Goal: Task Accomplishment & Management: Use online tool/utility

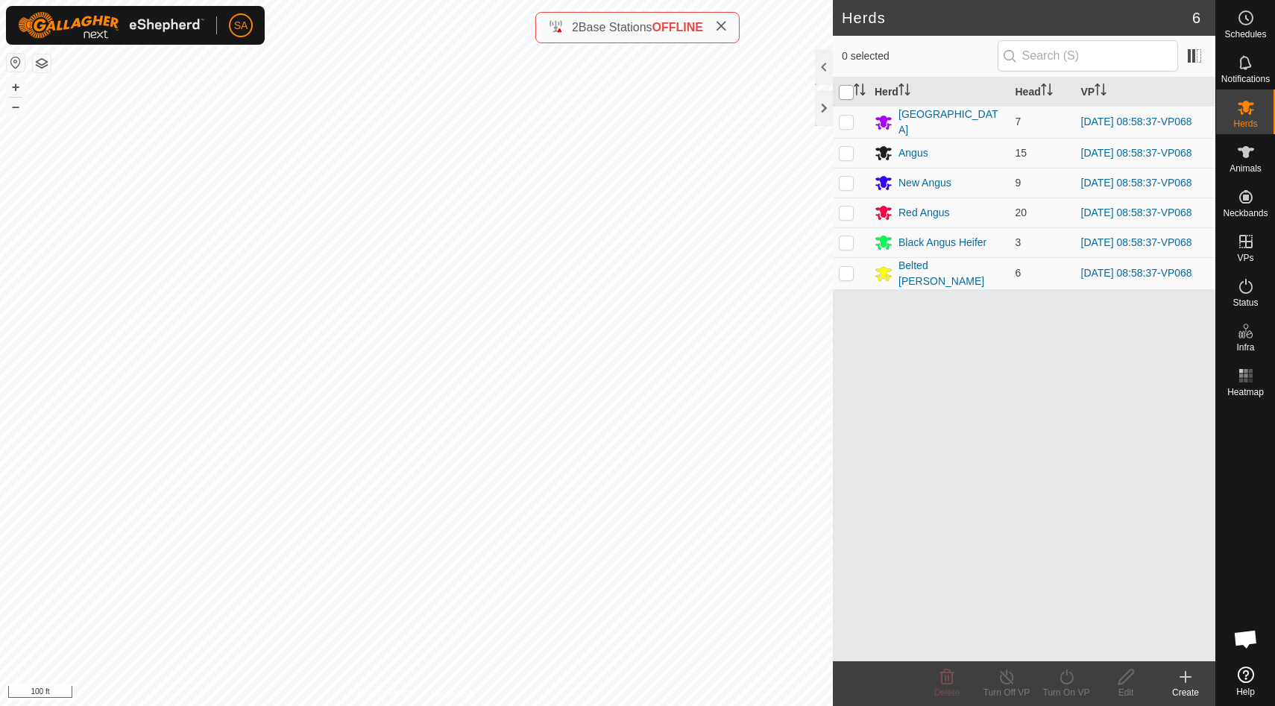
click at [849, 88] on input "checkbox" at bounding box center [846, 92] width 15 height 15
checkbox input "true"
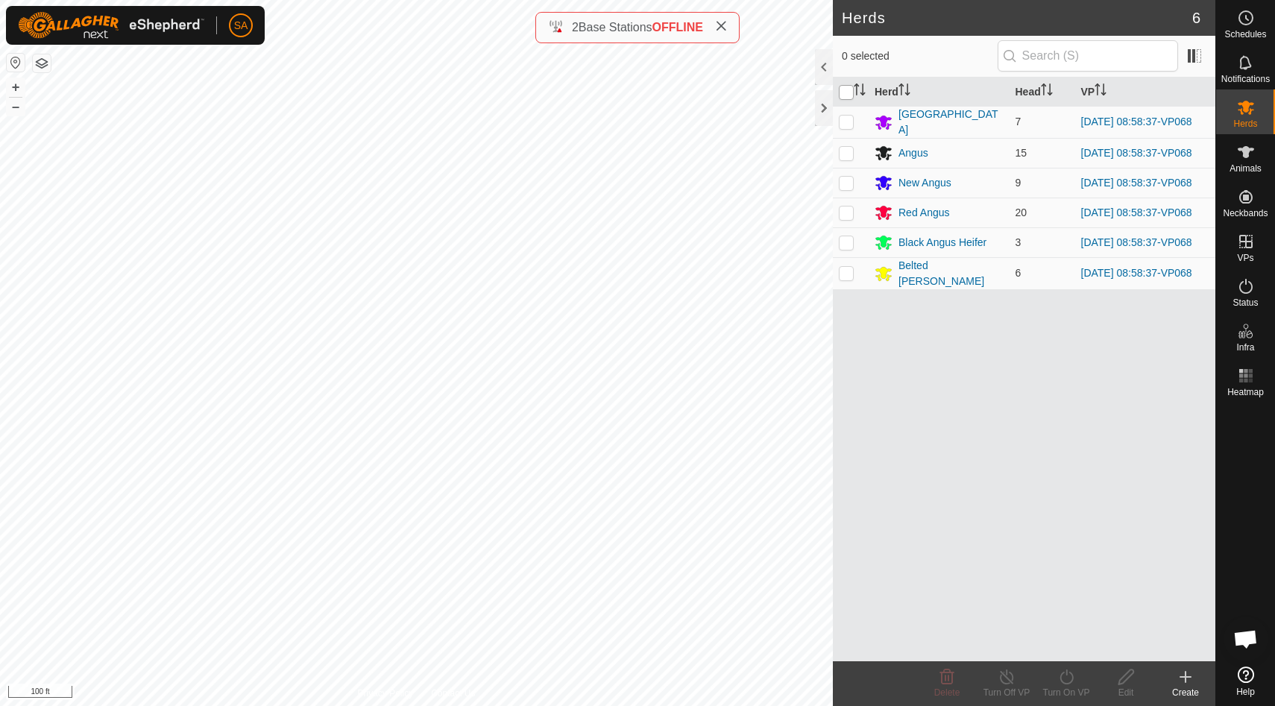
checkbox input "true"
click at [1070, 679] on icon at bounding box center [1067, 677] width 19 height 18
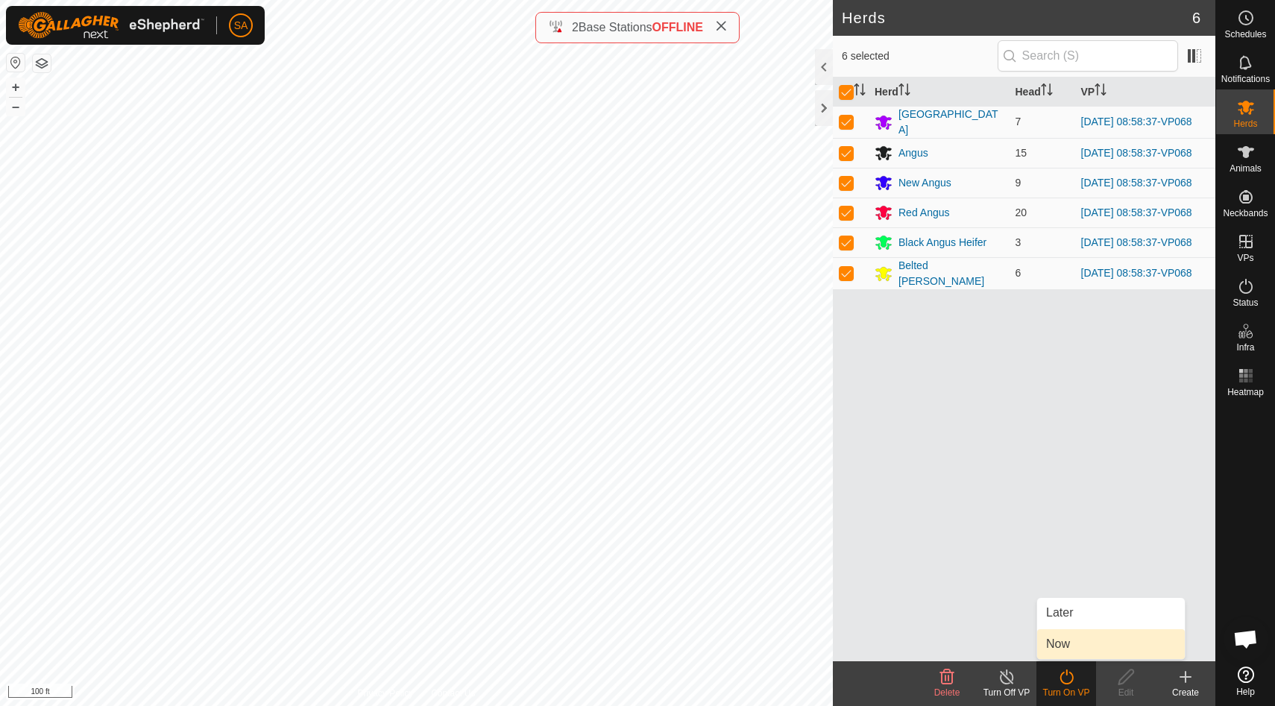
click at [1070, 643] on link "Now" at bounding box center [1111, 644] width 148 height 30
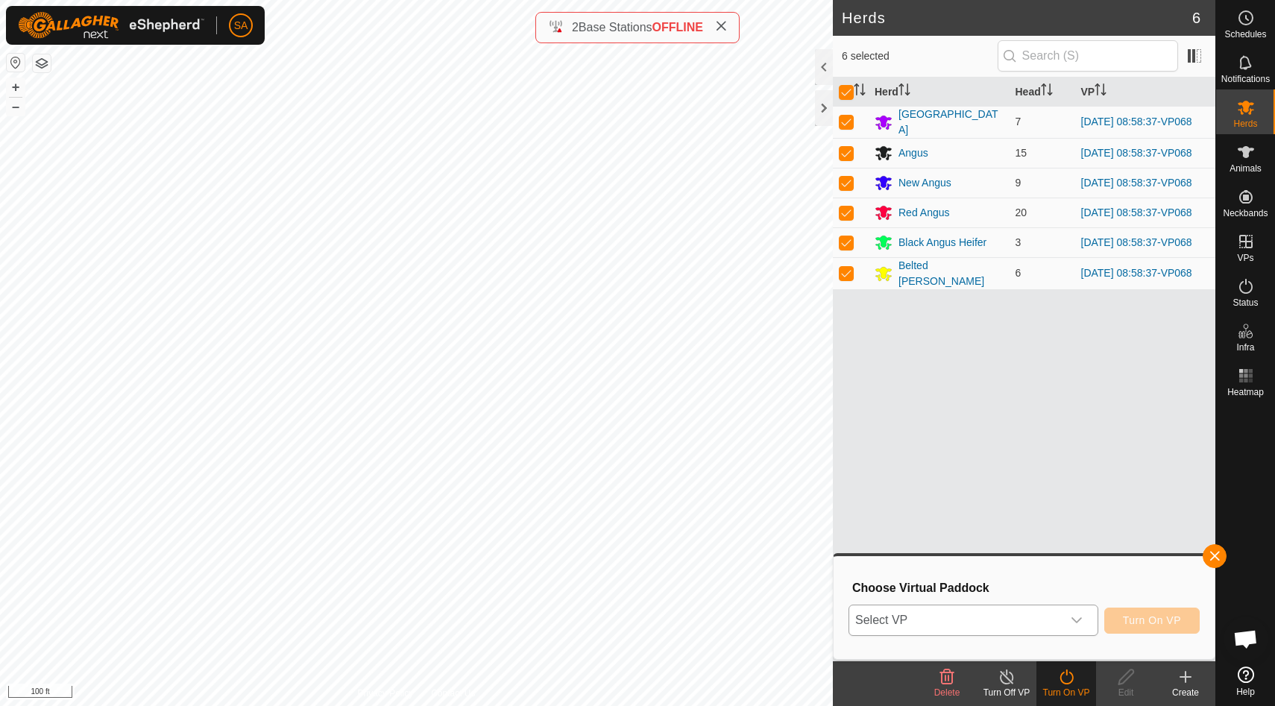
click at [1080, 611] on div "dropdown trigger" at bounding box center [1077, 621] width 30 height 30
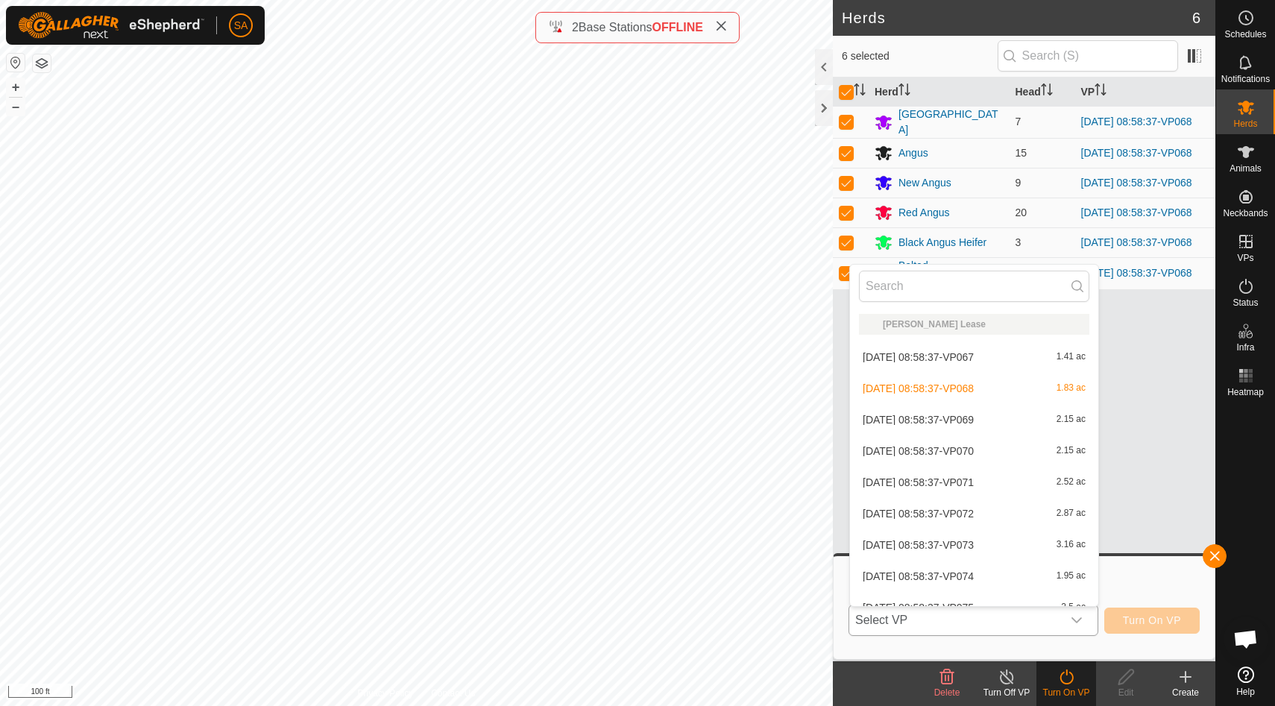
scroll to position [16, 0]
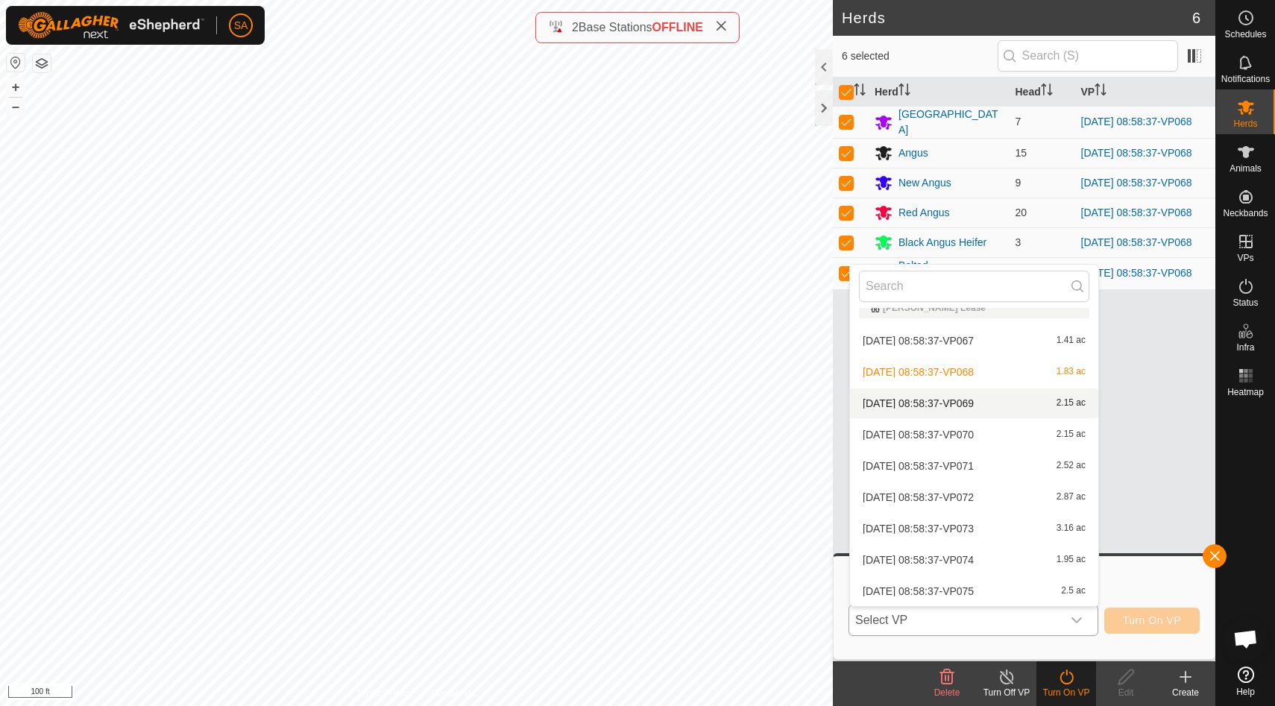
click at [1072, 399] on li "[DATE] 08:58:37-VP069 2.15 ac" at bounding box center [974, 404] width 248 height 30
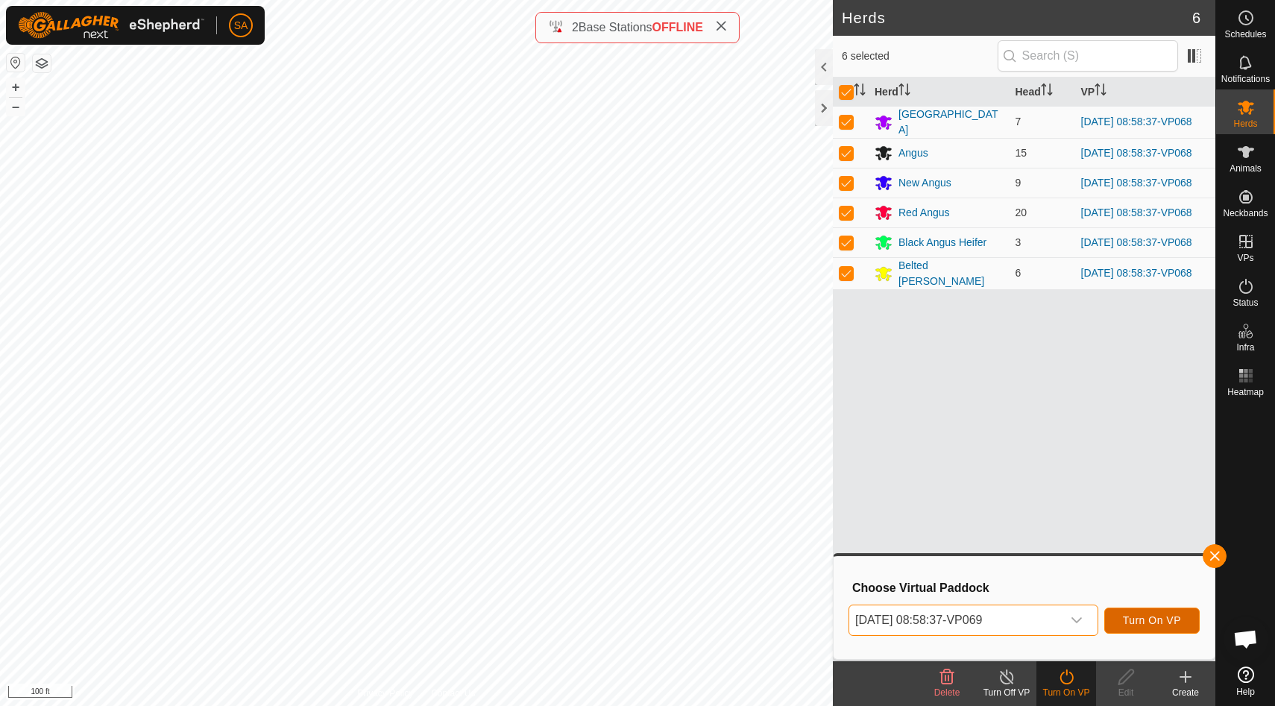
click at [1155, 614] on button "Turn On VP" at bounding box center [1152, 621] width 95 height 26
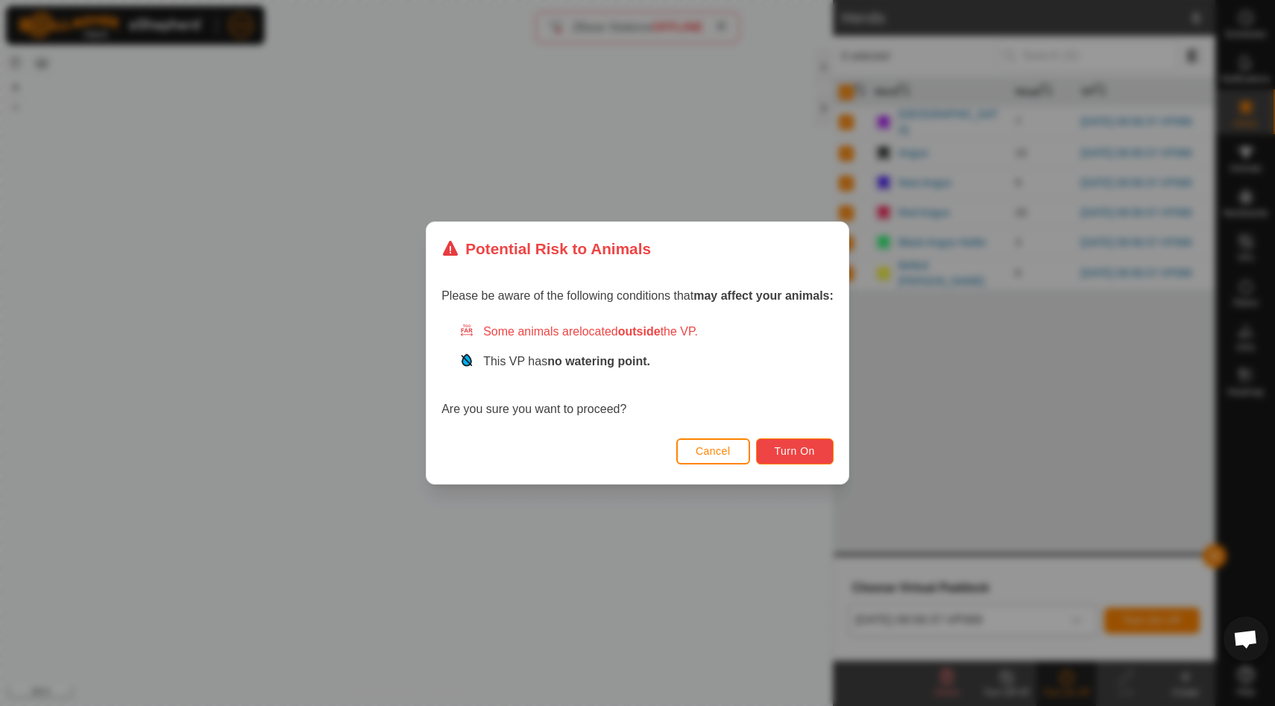
click at [803, 447] on span "Turn On" at bounding box center [795, 451] width 40 height 12
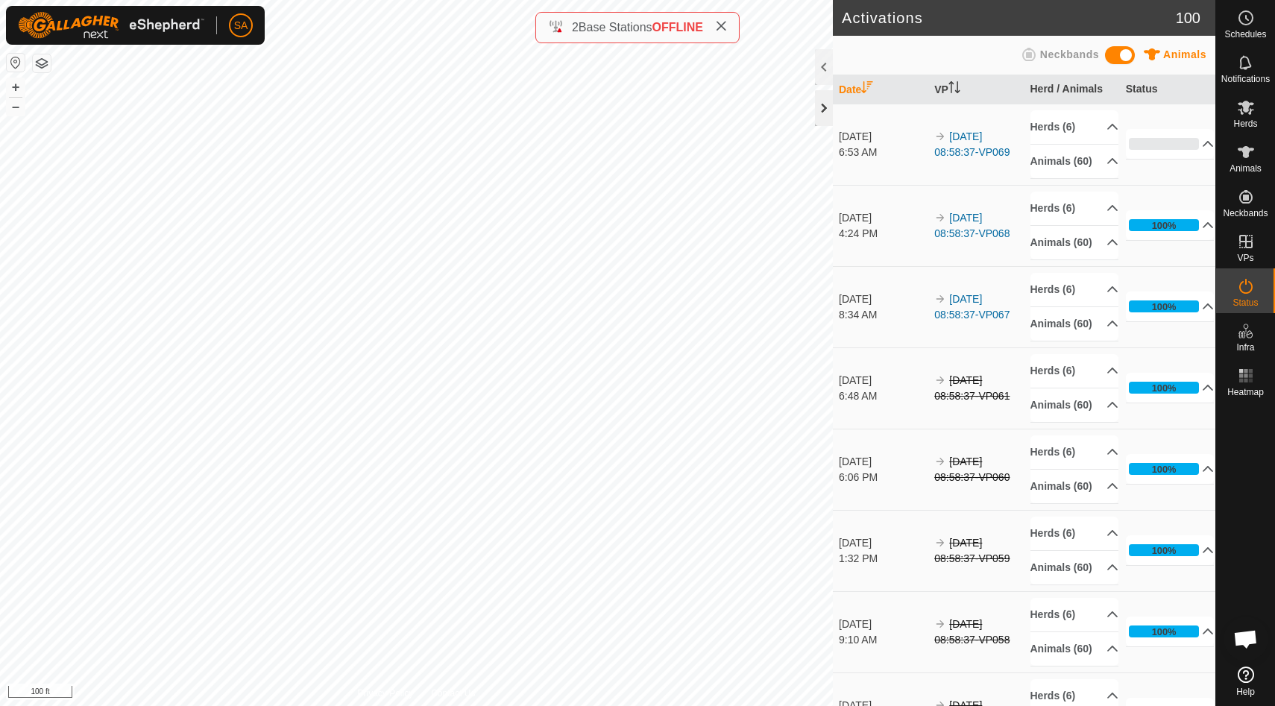
click at [831, 107] on div at bounding box center [824, 108] width 18 height 36
